Goal: Check status: Check status

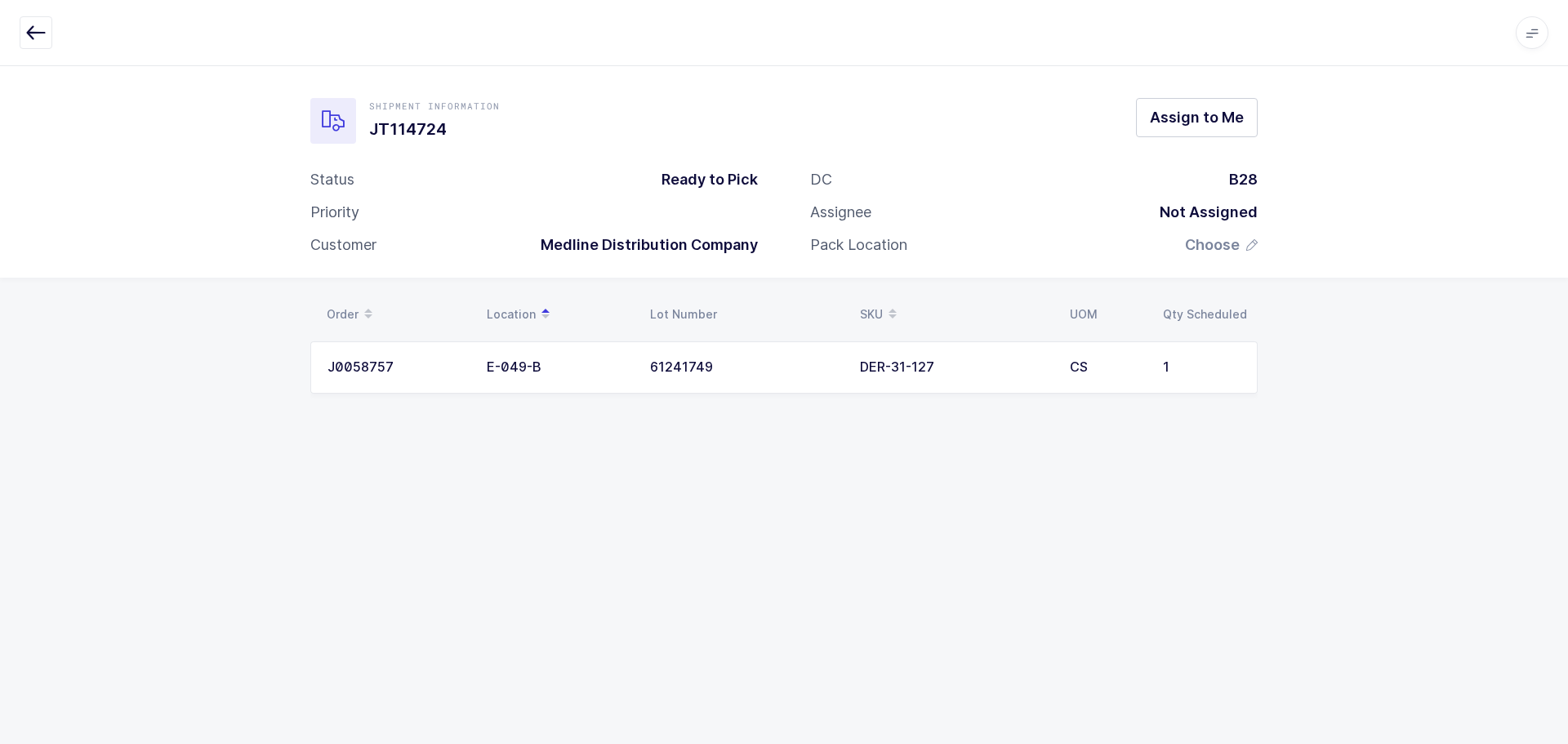
click at [44, 29] on icon "button" at bounding box center [35, 32] width 20 height 20
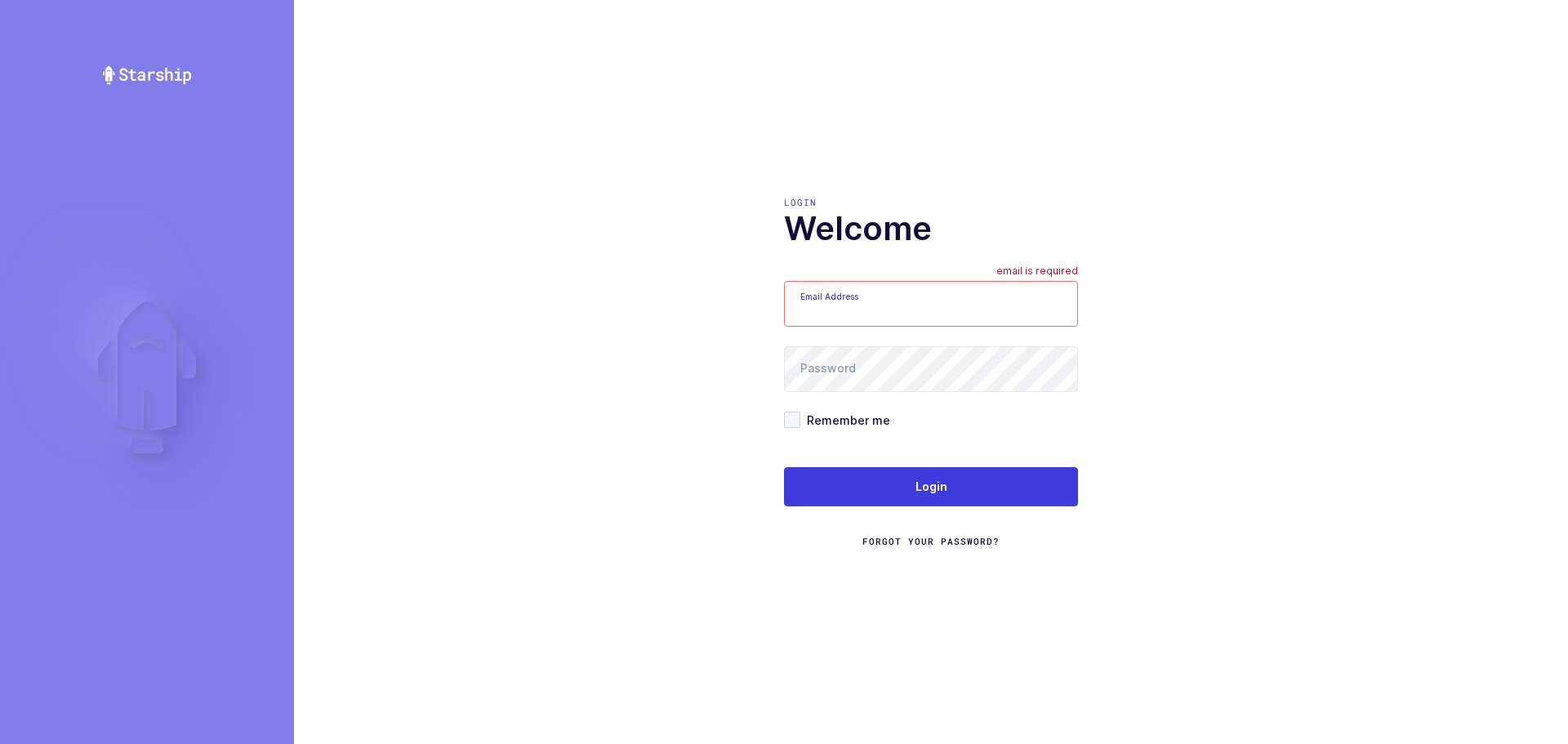
type input "[EMAIL_ADDRESS][DOMAIN_NAME]"
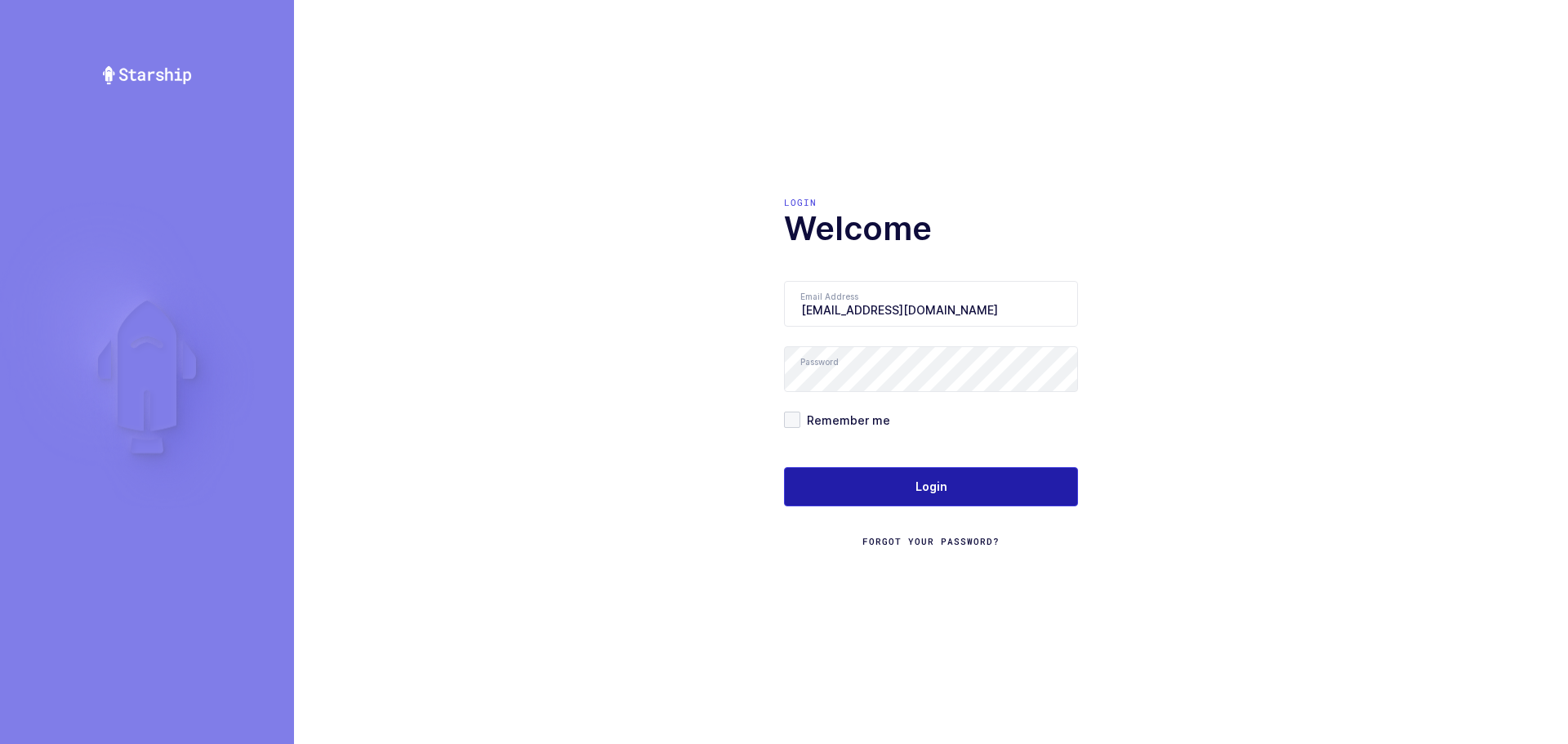
click at [961, 491] on button "Login" at bounding box center [931, 486] width 294 height 39
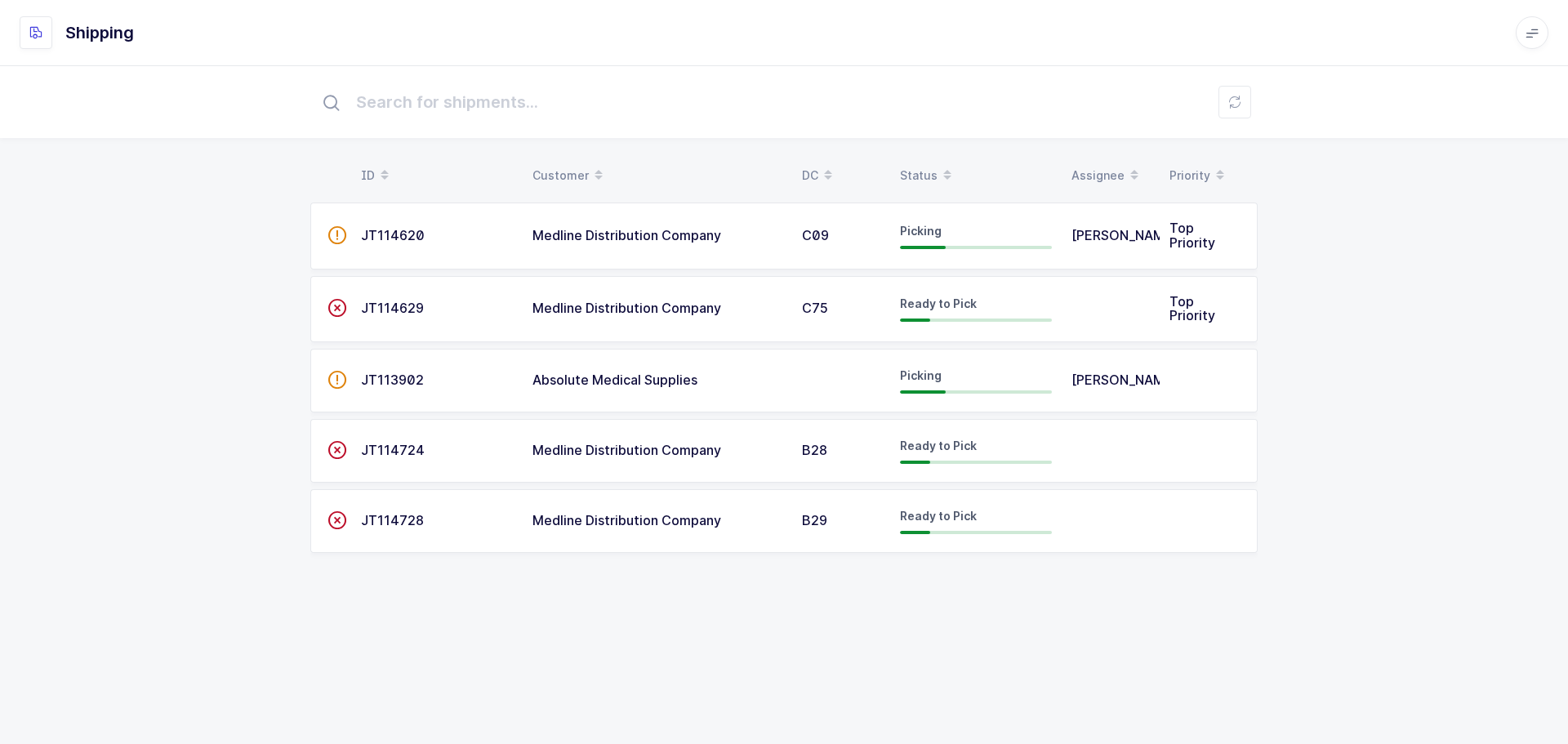
click at [919, 163] on div "Status" at bounding box center [976, 176] width 152 height 28
